Goal: Connect with others: Participate in discussion

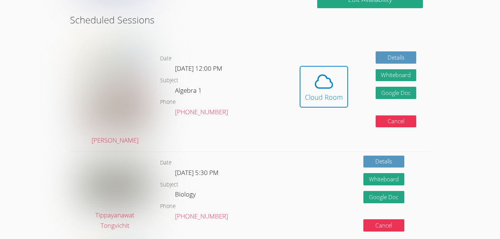
scroll to position [200, 0]
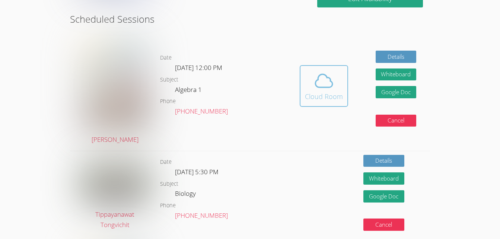
click at [328, 92] on div "Cloud Room" at bounding box center [324, 96] width 38 height 10
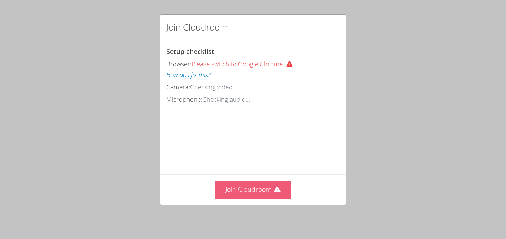
click at [243, 191] on button "Join Cloudroom" at bounding box center [253, 190] width 76 height 18
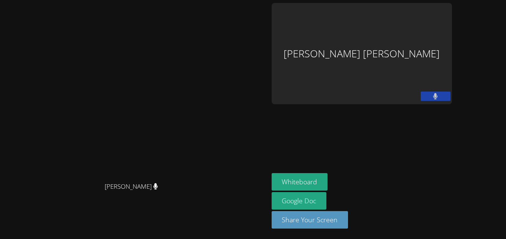
click at [190, 162] on video at bounding box center [134, 105] width 112 height 148
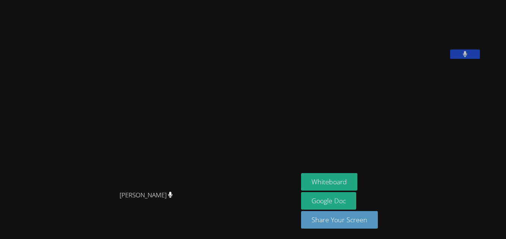
click at [468, 57] on icon at bounding box center [465, 54] width 5 height 6
click at [469, 57] on icon at bounding box center [465, 54] width 8 height 6
click at [272, 217] on div "[PERSON_NAME]" at bounding box center [149, 202] width 292 height 30
click at [352, 223] on button "Share Your Screen" at bounding box center [339, 220] width 77 height 18
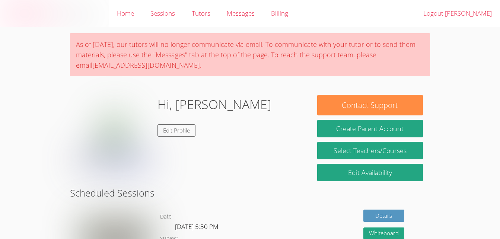
scroll to position [200, 0]
